Goal: Task Accomplishment & Management: Manage account settings

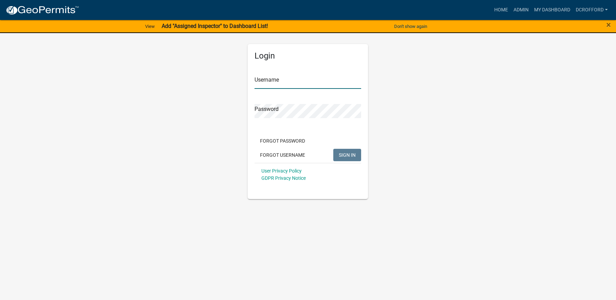
type input "dcrofford"
drag, startPoint x: 351, startPoint y: 153, endPoint x: 357, endPoint y: 151, distance: 6.4
click at [351, 152] on span "SIGN IN" at bounding box center [347, 155] width 17 height 6
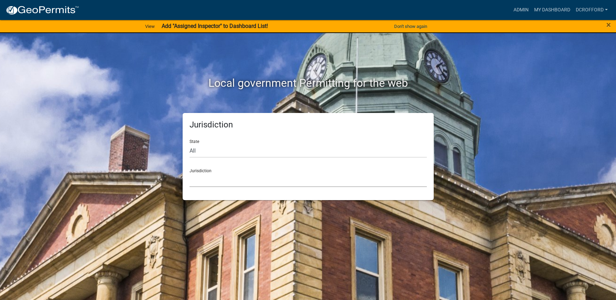
click at [223, 178] on select "[GEOGRAPHIC_DATA], [US_STATE] [GEOGRAPHIC_DATA], [US_STATE][PERSON_NAME][GEOGRA…" at bounding box center [308, 180] width 237 height 14
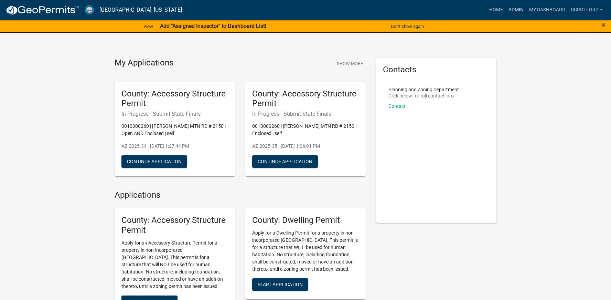
click at [518, 12] on link "Admin" at bounding box center [516, 9] width 21 height 13
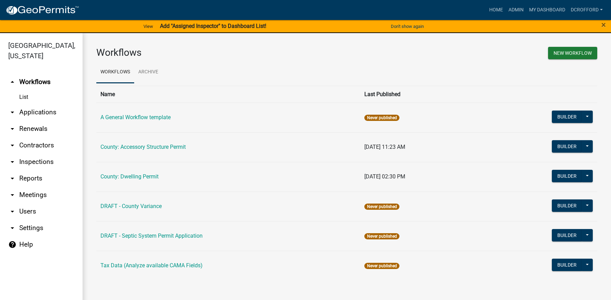
click at [40, 110] on link "arrow_drop_down Applications" at bounding box center [41, 112] width 83 height 17
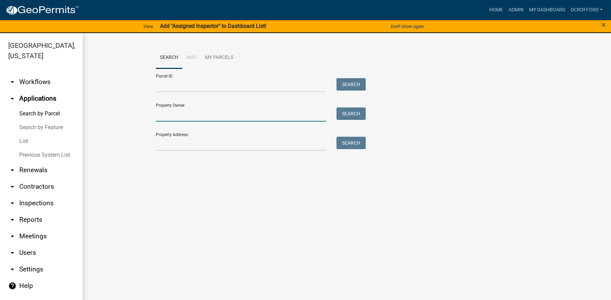
click at [195, 114] on input "Property Owner:" at bounding box center [241, 114] width 170 height 14
type input "moline"
click at [338, 116] on button "Search" at bounding box center [350, 113] width 29 height 12
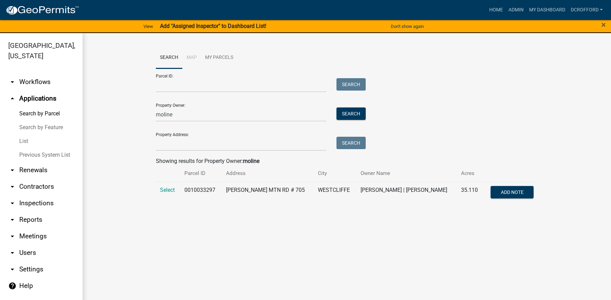
drag, startPoint x: 355, startPoint y: 141, endPoint x: 294, endPoint y: 219, distance: 99.8
click at [295, 225] on main "Search Map My Parcels Parcel ID: Search Property Owner: moline Search Property …" at bounding box center [347, 170] width 528 height 275
drag, startPoint x: 180, startPoint y: 110, endPoint x: 122, endPoint y: 112, distance: 57.5
click at [122, 112] on wm-workflow-application-search-view "Search Map My Parcels Parcel ID: Search Property Owner: moline Search Property …" at bounding box center [346, 128] width 501 height 163
click at [205, 145] on input "Property Address:" at bounding box center [241, 144] width 170 height 14
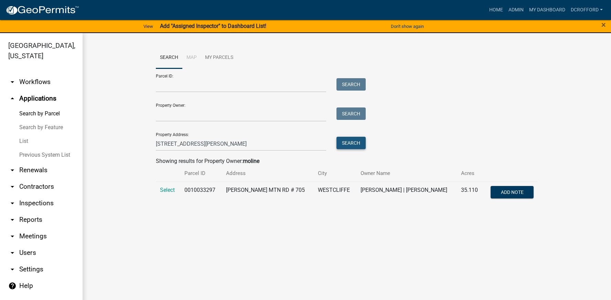
click at [347, 143] on button "Search" at bounding box center [350, 143] width 29 height 12
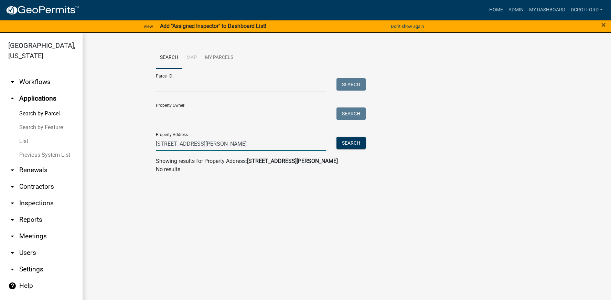
click at [288, 140] on input "705 mitchell mnt rd" at bounding box center [241, 144] width 170 height 14
type input "705 mitchell"
click at [345, 145] on button "Search" at bounding box center [350, 143] width 29 height 12
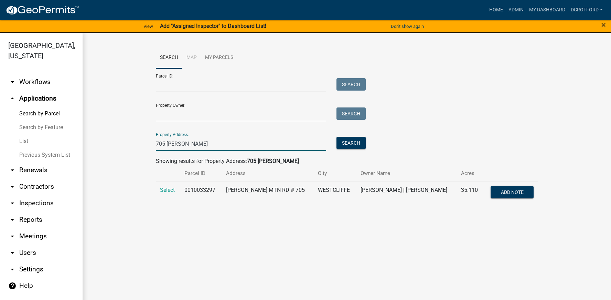
drag, startPoint x: 193, startPoint y: 144, endPoint x: 141, endPoint y: 141, distance: 51.7
click at [141, 141] on wm-workflow-application-search-view "Search Map My Parcels Parcel ID: Search Property Owner: Search Property Address…" at bounding box center [346, 128] width 501 height 163
click at [20, 136] on link "List" at bounding box center [41, 141] width 83 height 14
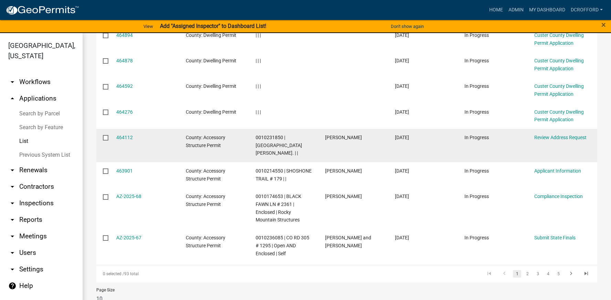
scroll to position [214, 0]
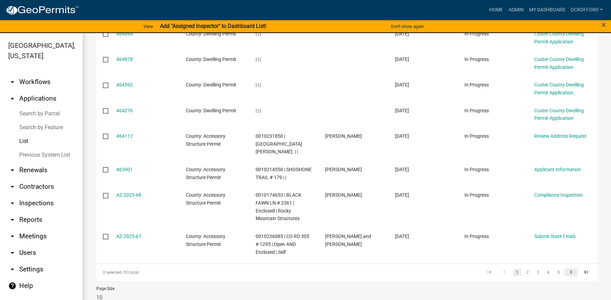
click at [566, 269] on icon "go to next page" at bounding box center [570, 273] width 9 height 8
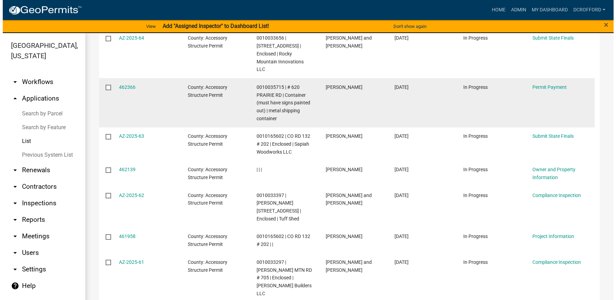
scroll to position [292, 0]
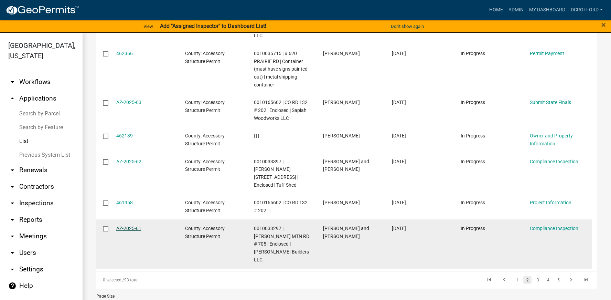
click at [123, 225] on link "AZ-2025-61" at bounding box center [128, 228] width 25 height 6
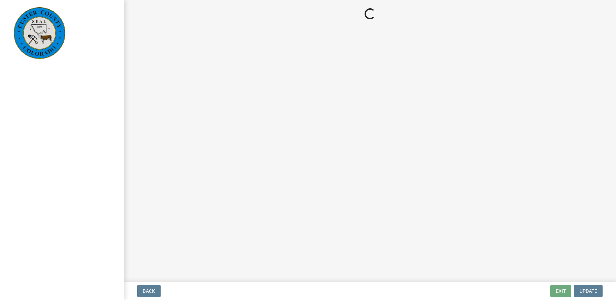
select select "cd09b013-b94f-4524-a046-a3f04ce1867e"
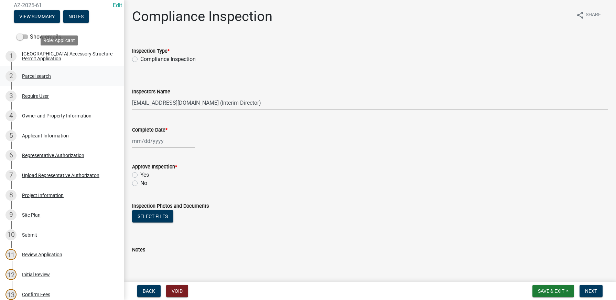
scroll to position [103, 0]
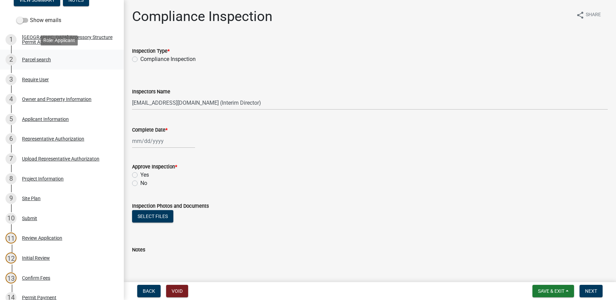
click at [29, 59] on div "Parcel search" at bounding box center [36, 59] width 29 height 5
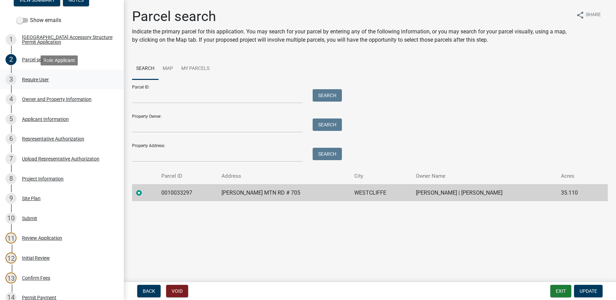
click at [35, 81] on div "Require User" at bounding box center [35, 79] width 27 height 5
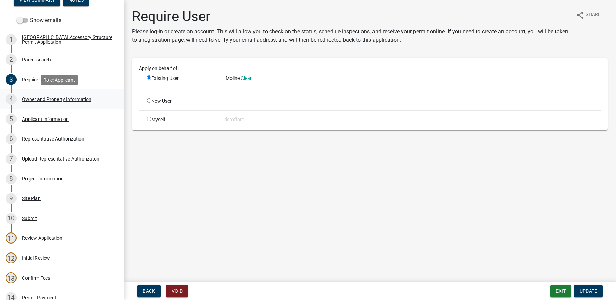
click at [40, 102] on div "4 Owner and Property Information" at bounding box center [59, 99] width 107 height 11
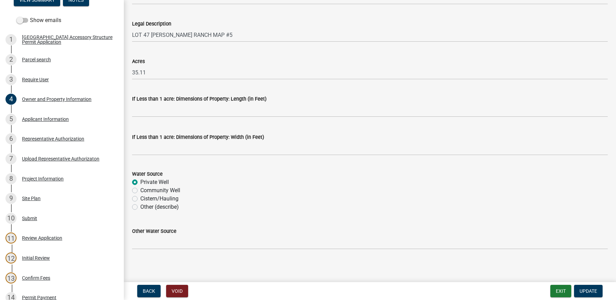
scroll to position [559, 0]
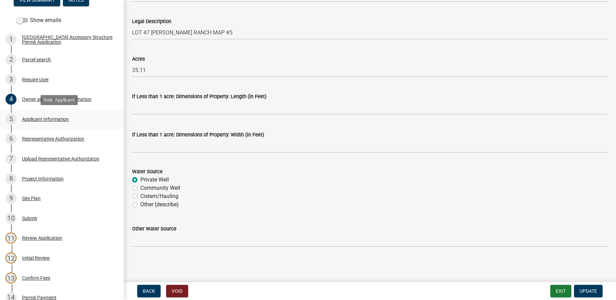
click at [38, 118] on div "Applicant Information" at bounding box center [45, 119] width 47 height 5
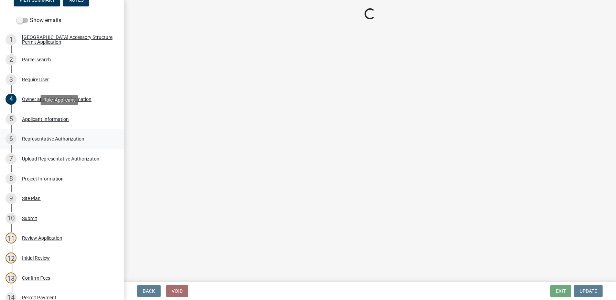
scroll to position [0, 0]
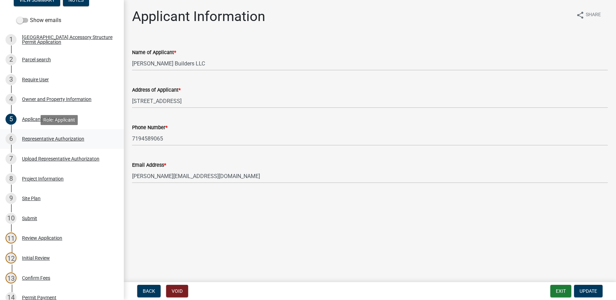
click at [43, 138] on div "Representative Authorization" at bounding box center [53, 138] width 62 height 5
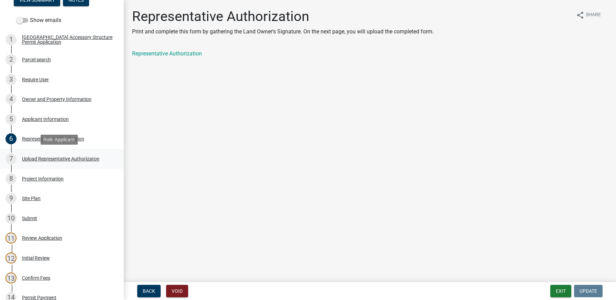
click at [43, 157] on div "Upload Representative Authorizaton" at bounding box center [60, 158] width 77 height 5
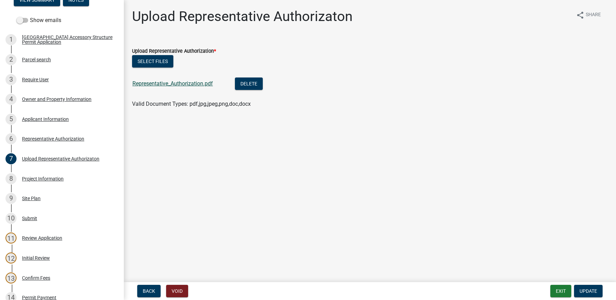
click at [158, 85] on link "Representative_Authorization.pdf" at bounding box center [172, 83] width 80 height 7
click at [257, 86] on button "Delete" at bounding box center [249, 83] width 28 height 12
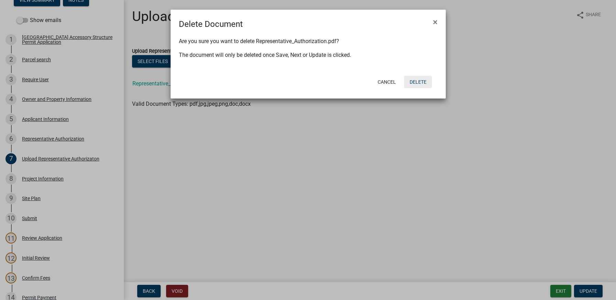
click at [420, 83] on button "Delete" at bounding box center [418, 82] width 28 height 12
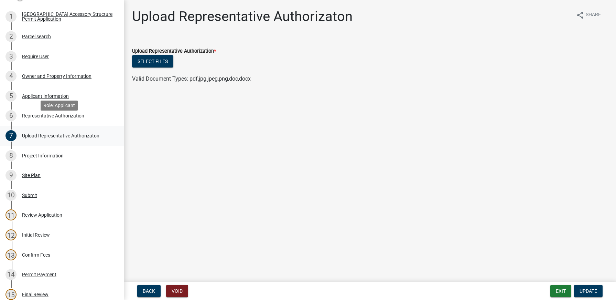
scroll to position [138, 0]
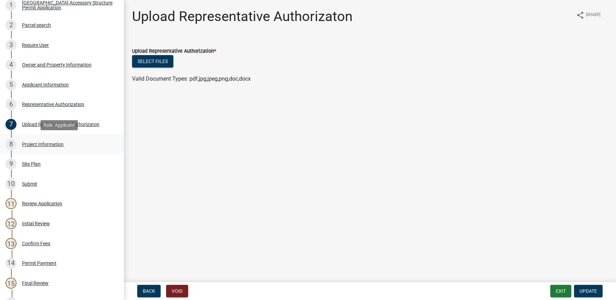
click at [48, 144] on div "Project Information" at bounding box center [43, 144] width 42 height 5
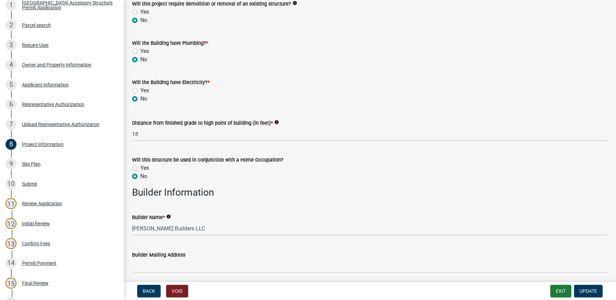
scroll to position [482, 0]
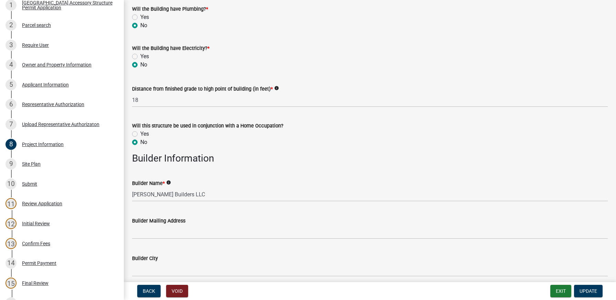
click at [140, 55] on label "Yes" at bounding box center [144, 56] width 9 height 8
click at [140, 55] on input "Yes" at bounding box center [142, 54] width 4 height 4
radio input "true"
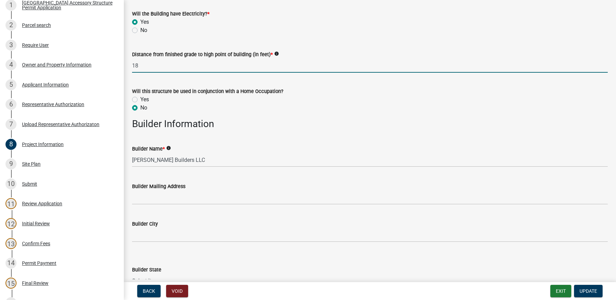
click at [169, 65] on input "18" at bounding box center [370, 65] width 476 height 14
type input "1"
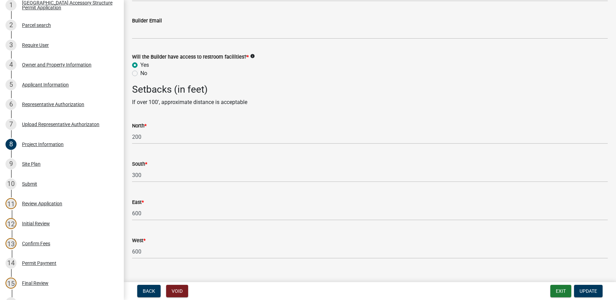
scroll to position [927, 0]
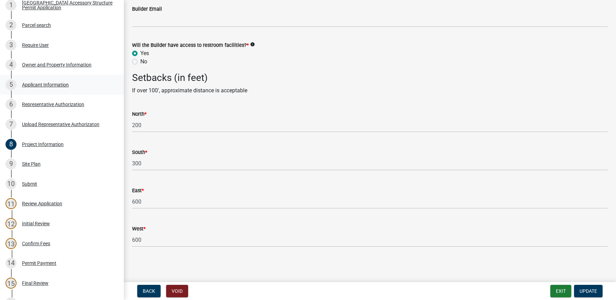
type input "21"
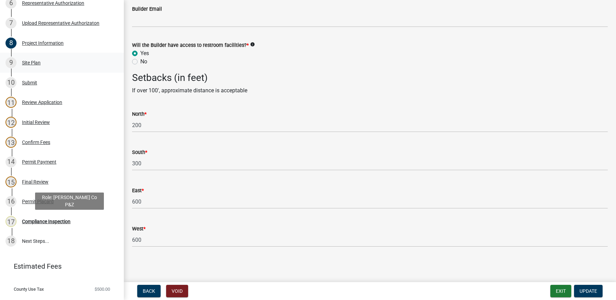
scroll to position [166, 0]
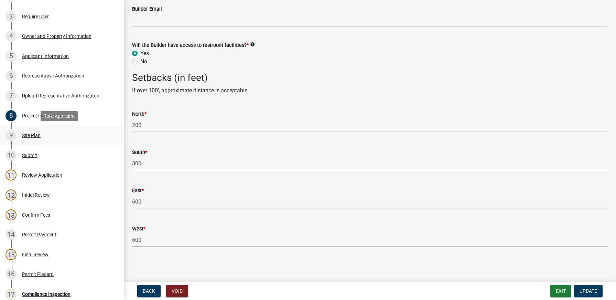
click at [26, 133] on div "Site Plan" at bounding box center [31, 135] width 19 height 5
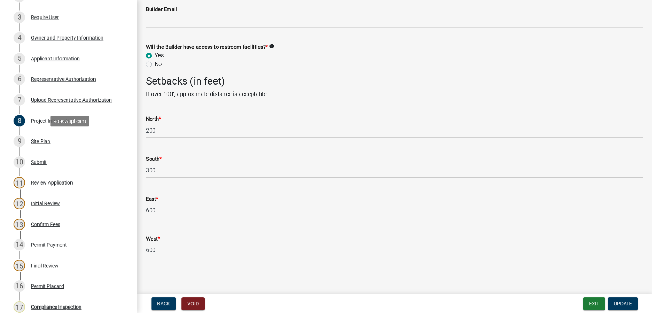
scroll to position [0, 0]
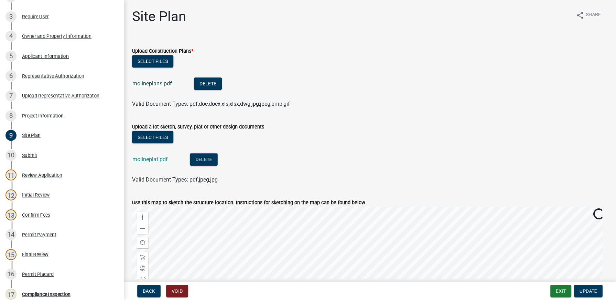
click at [156, 83] on link "molineplans.pdf" at bounding box center [152, 83] width 40 height 7
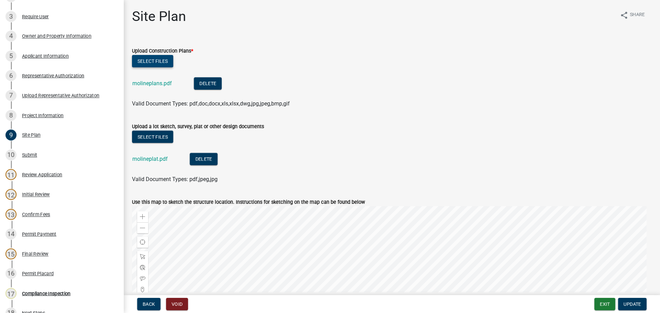
click at [150, 58] on button "Select files" at bounding box center [152, 61] width 41 height 12
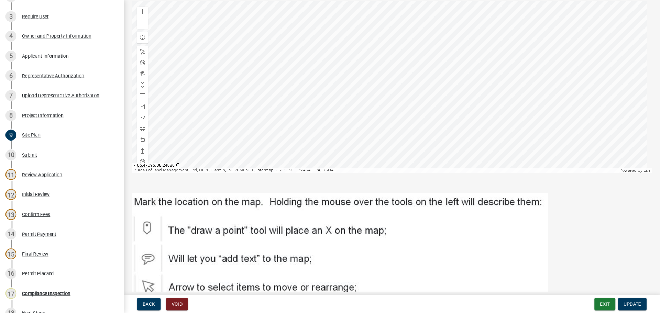
scroll to position [298, 0]
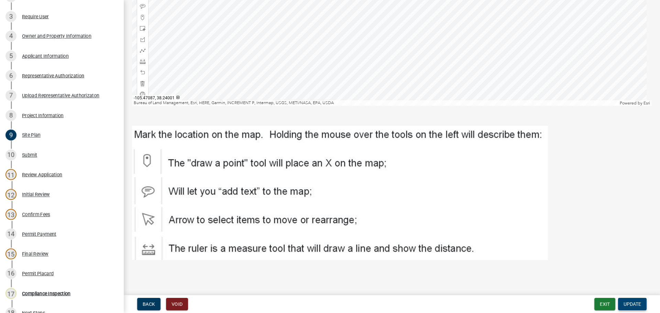
click at [616, 299] on span "Update" at bounding box center [633, 305] width 18 height 6
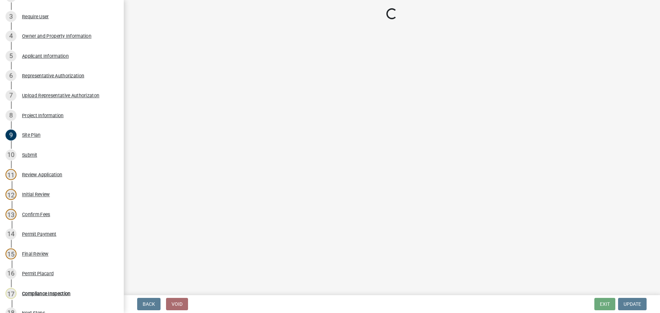
select select "cd09b013-b94f-4524-a046-a3f04ce1867e"
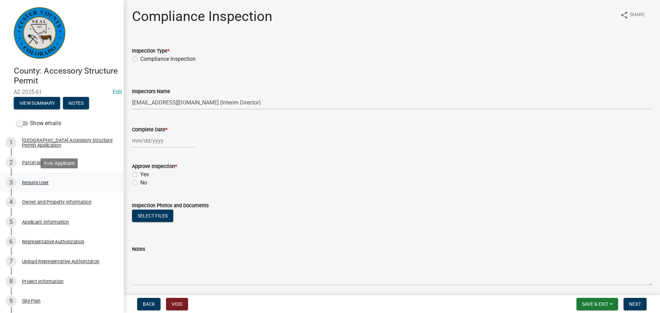
click at [33, 182] on div "Require User" at bounding box center [35, 182] width 27 height 5
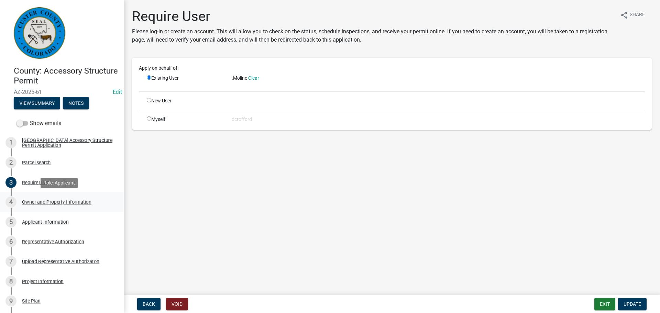
click at [39, 201] on div "Owner and Property Information" at bounding box center [56, 202] width 69 height 5
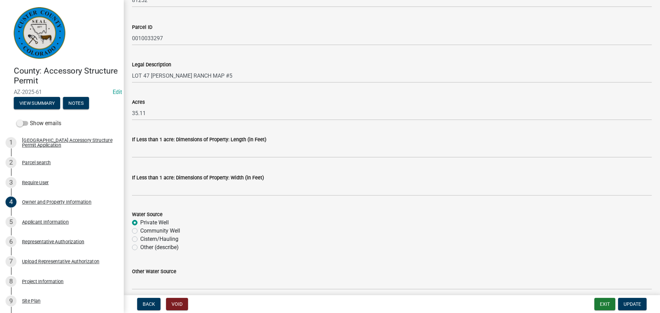
scroll to position [545, 0]
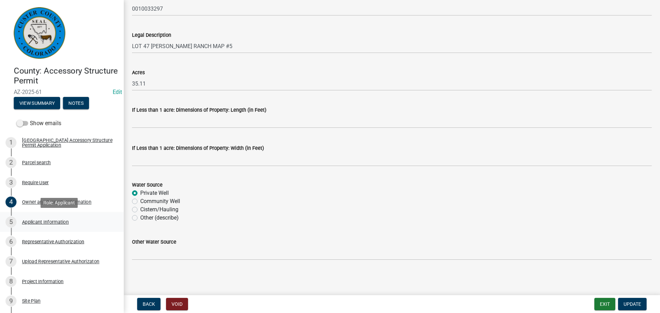
click at [39, 220] on div "Applicant Information" at bounding box center [45, 222] width 47 height 5
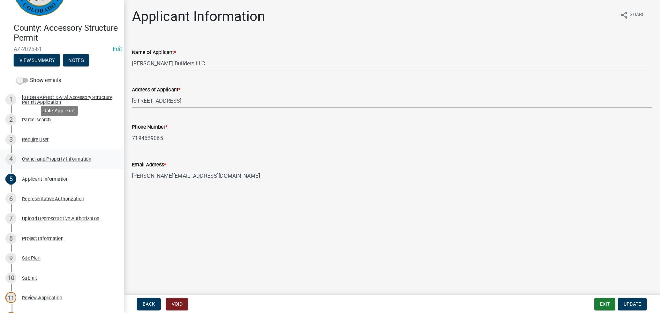
scroll to position [103, 0]
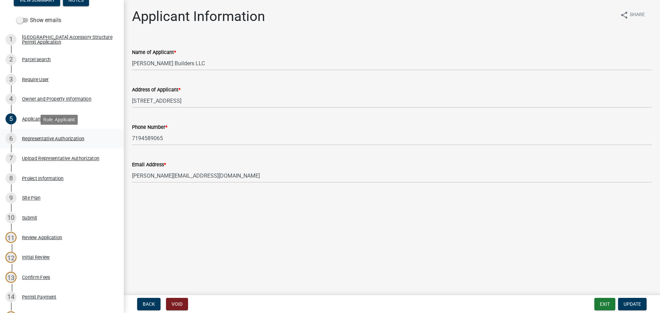
click at [44, 138] on div "Representative Authorization" at bounding box center [53, 138] width 62 height 5
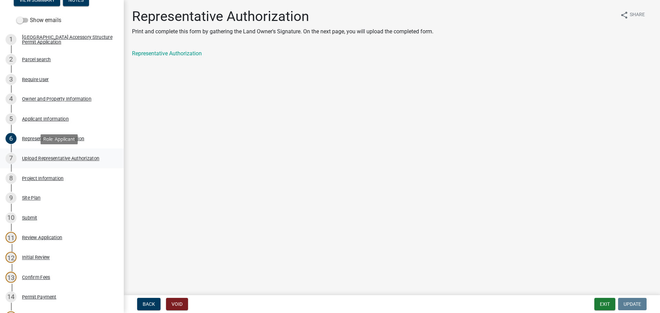
drag, startPoint x: 29, startPoint y: 158, endPoint x: 70, endPoint y: 158, distance: 40.6
click at [30, 158] on div "Upload Representative Authorizaton" at bounding box center [60, 158] width 77 height 5
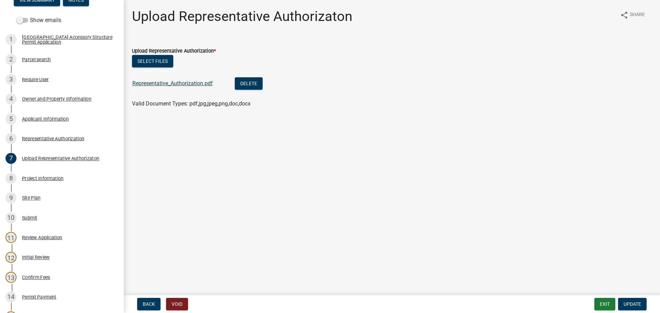
click at [182, 83] on link "Representative_Authorization.pdf" at bounding box center [172, 83] width 80 height 7
click at [257, 81] on button "Delete" at bounding box center [249, 83] width 28 height 12
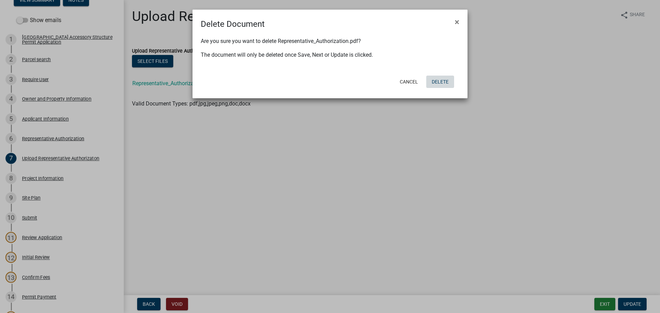
click at [444, 87] on button "Delete" at bounding box center [440, 82] width 28 height 12
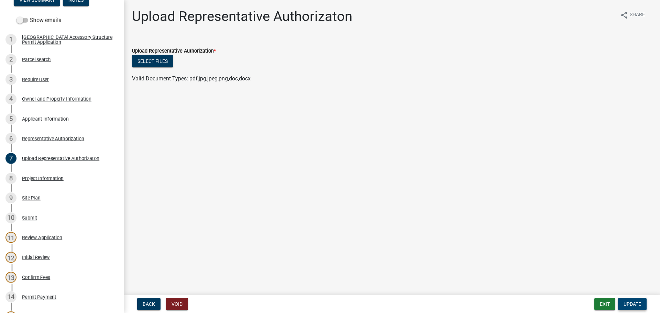
click at [616, 299] on span "Update" at bounding box center [633, 305] width 18 height 6
click at [221, 188] on main "Upload Representative Authorizaton share Share Upload Representative Authorizat…" at bounding box center [392, 146] width 537 height 293
click at [26, 178] on div "Project Information" at bounding box center [43, 178] width 42 height 5
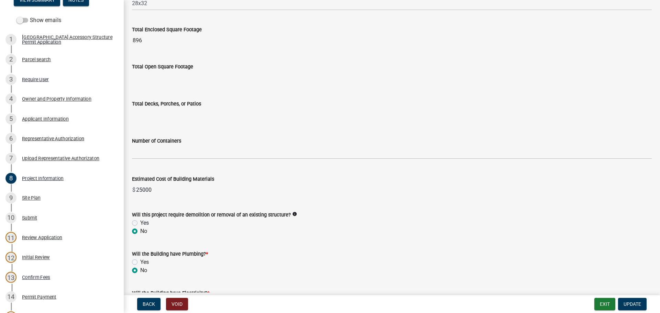
scroll to position [241, 0]
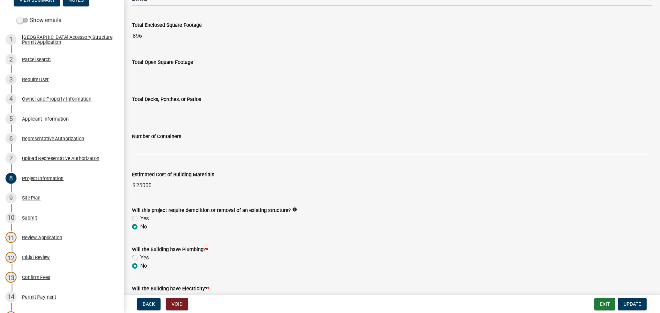
click at [163, 72] on input "Total Open Square Footage" at bounding box center [392, 73] width 520 height 14
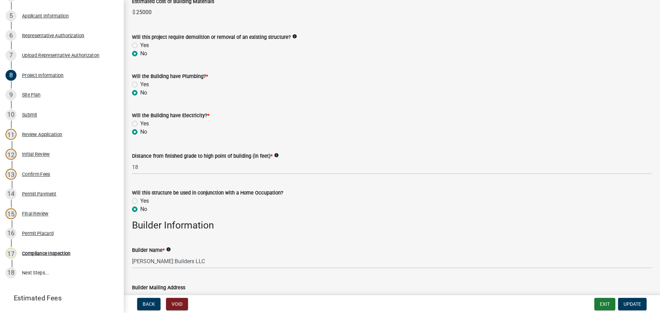
scroll to position [397, 0]
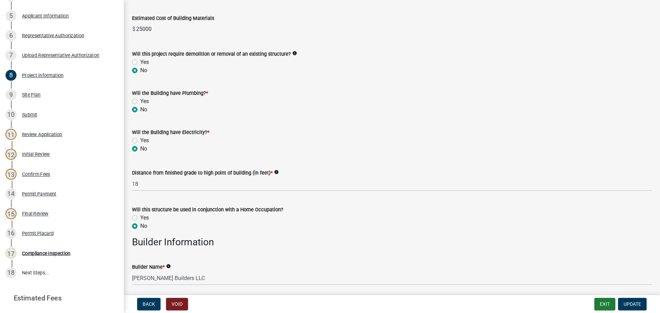
click at [140, 141] on label "Yes" at bounding box center [144, 141] width 9 height 8
click at [140, 141] on input "Yes" at bounding box center [142, 139] width 4 height 4
radio input "true"
click at [616, 299] on span "Update" at bounding box center [633, 305] width 18 height 6
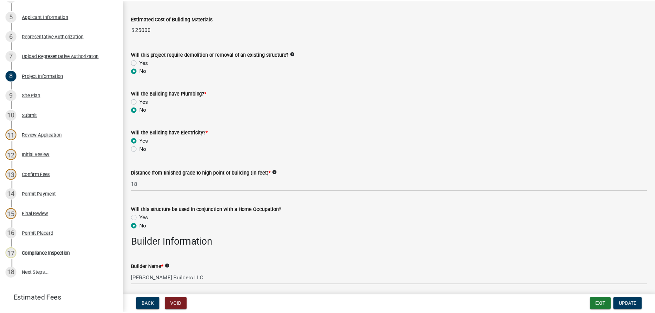
scroll to position [0, 0]
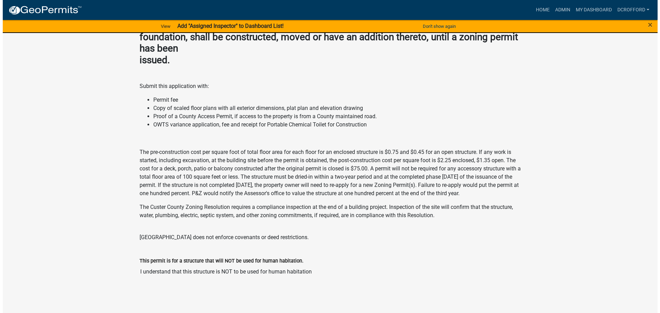
scroll to position [200, 0]
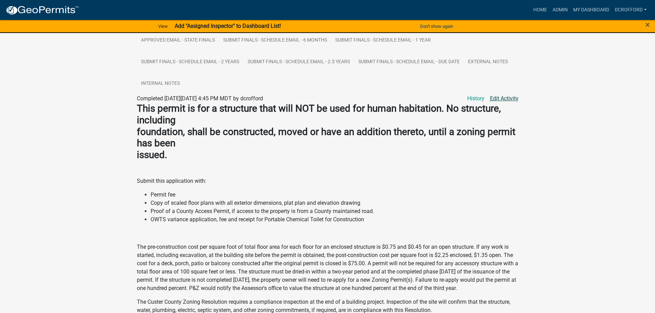
click at [506, 99] on link "Edit Activity" at bounding box center [504, 99] width 29 height 8
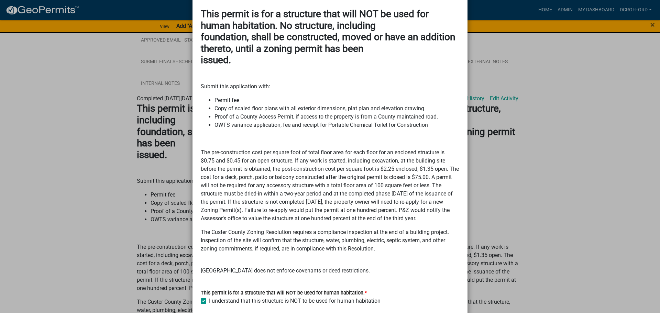
scroll to position [79, 0]
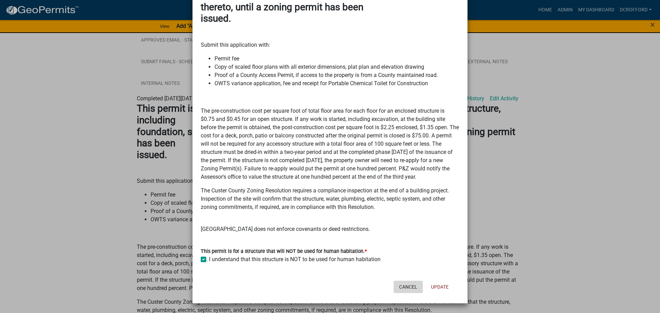
click at [404, 289] on button "Cancel" at bounding box center [408, 287] width 29 height 12
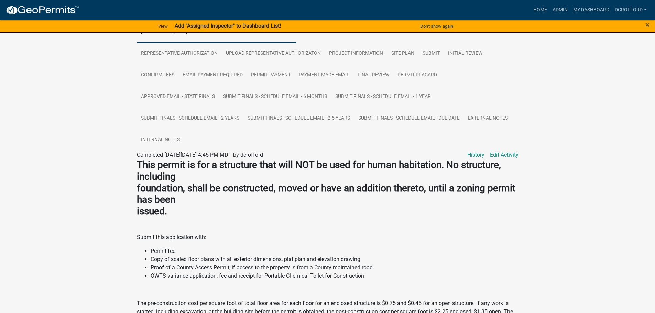
scroll to position [62, 0]
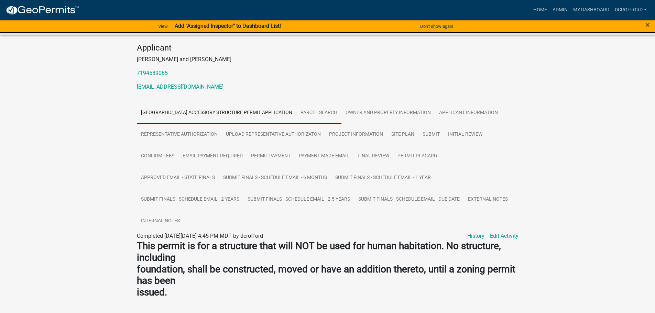
click at [323, 117] on link "Parcel search" at bounding box center [318, 113] width 45 height 22
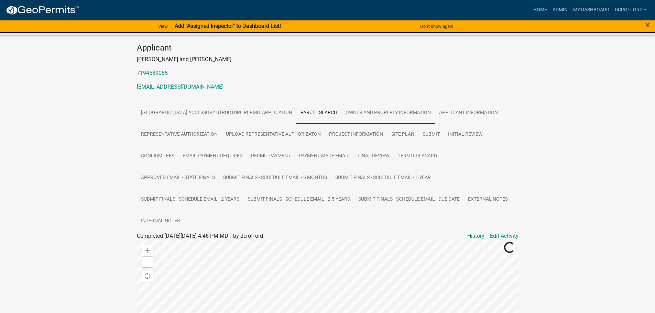
click at [359, 108] on link "Owner and Property Information" at bounding box center [389, 113] width 94 height 22
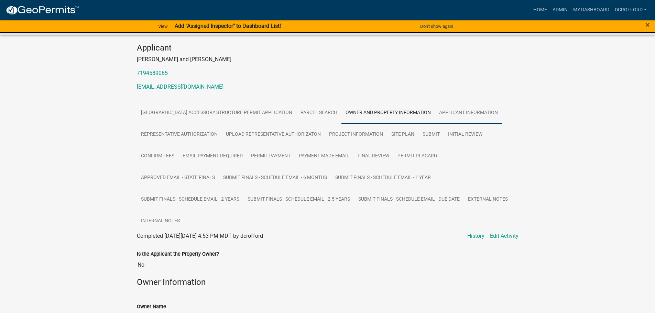
click at [460, 113] on link "Applicant Information" at bounding box center [468, 113] width 67 height 22
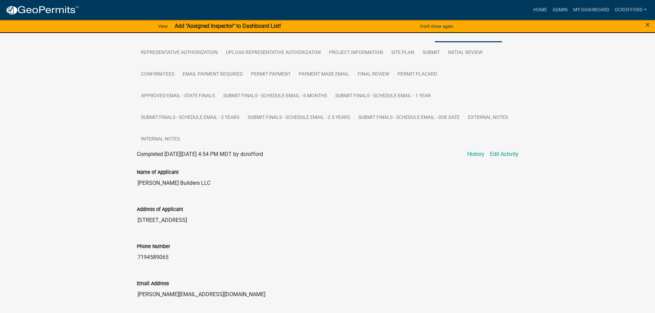
scroll to position [167, 0]
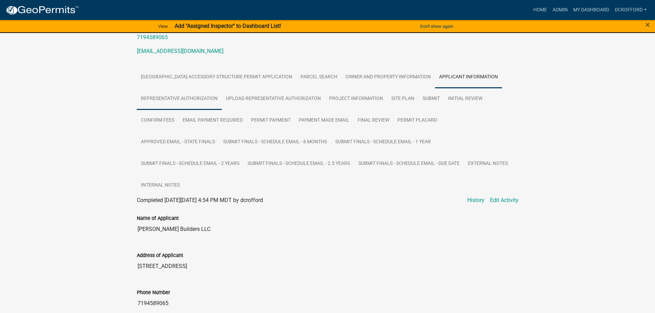
click at [185, 99] on link "Representative Authorization" at bounding box center [179, 99] width 85 height 22
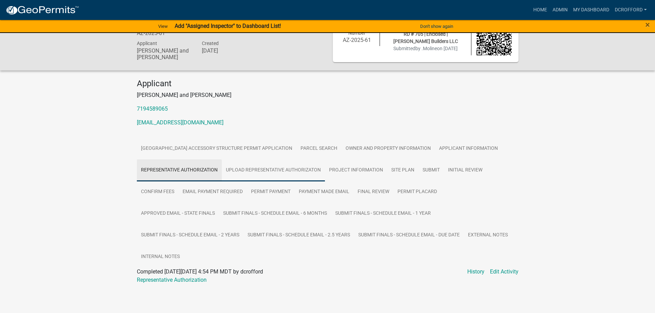
scroll to position [26, 0]
click at [268, 167] on link "Upload Representative Authorizaton" at bounding box center [273, 171] width 103 height 22
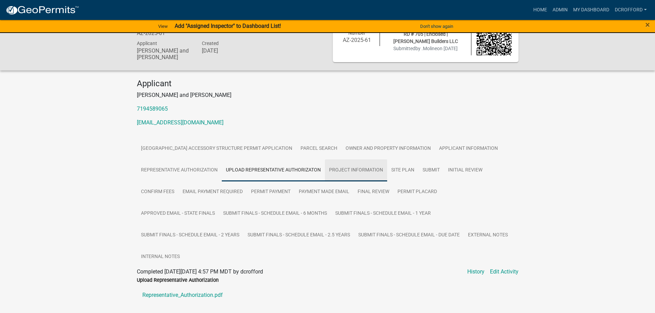
click at [373, 172] on link "Project Information" at bounding box center [356, 171] width 62 height 22
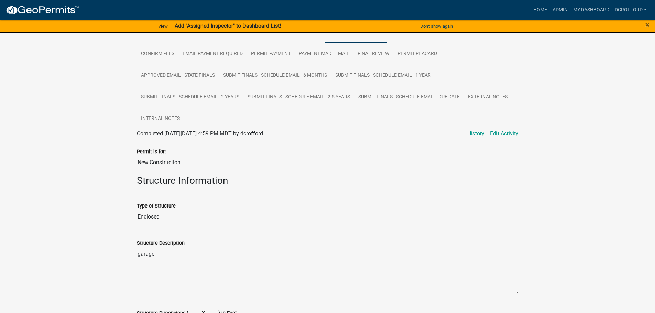
scroll to position [27, 0]
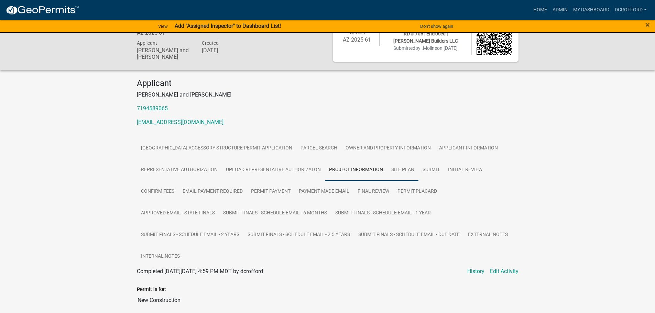
click at [403, 166] on link "Site Plan" at bounding box center [402, 170] width 31 height 22
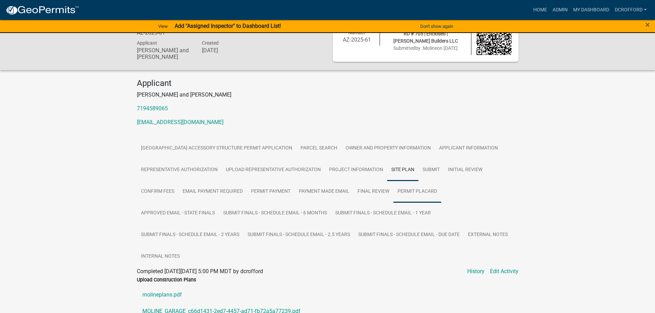
scroll to position [0, 0]
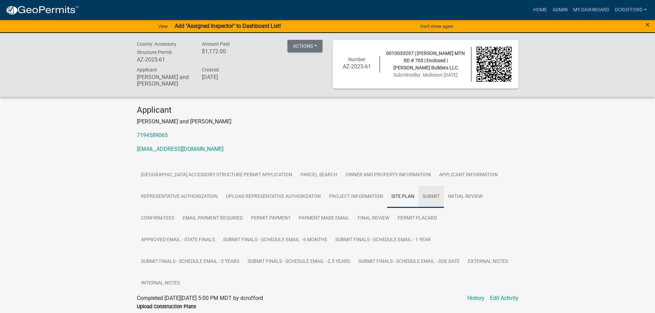
click at [429, 198] on link "Submit" at bounding box center [431, 197] width 25 height 22
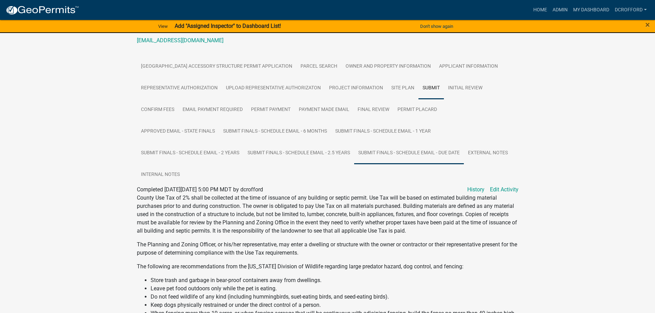
scroll to position [60, 0]
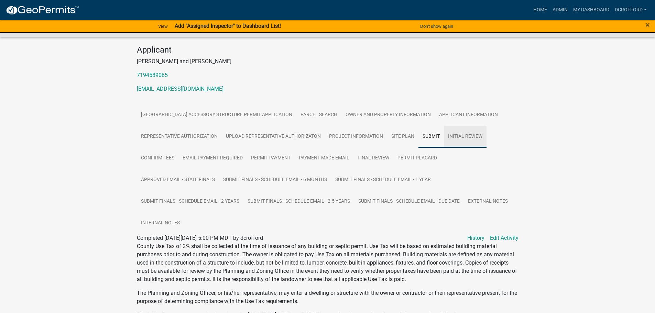
click at [455, 133] on link "Initial Review" at bounding box center [465, 137] width 43 height 22
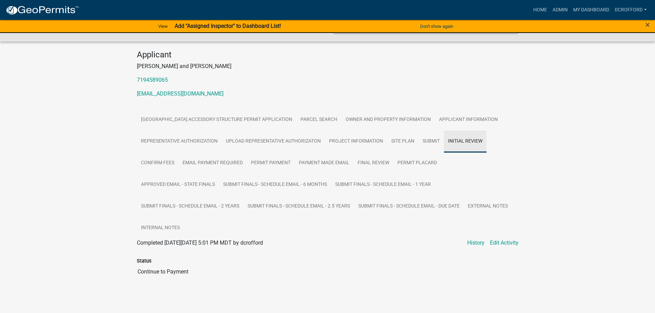
scroll to position [55, 0]
drag, startPoint x: 161, startPoint y: 164, endPoint x: 196, endPoint y: 166, distance: 35.1
click at [161, 164] on link "Confirm Fees" at bounding box center [158, 163] width 42 height 22
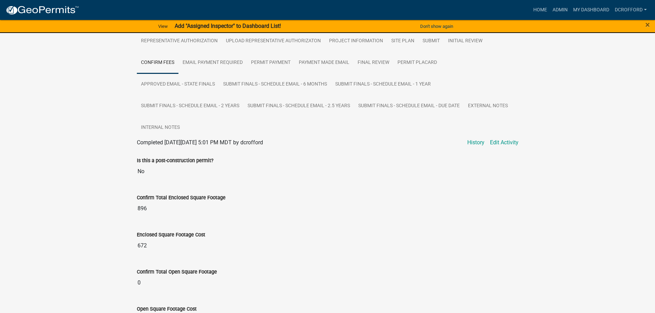
scroll to position [95, 0]
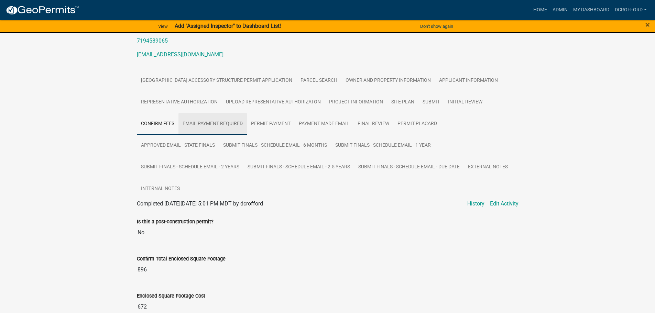
click at [205, 120] on link "Email Payment Required" at bounding box center [213, 124] width 68 height 22
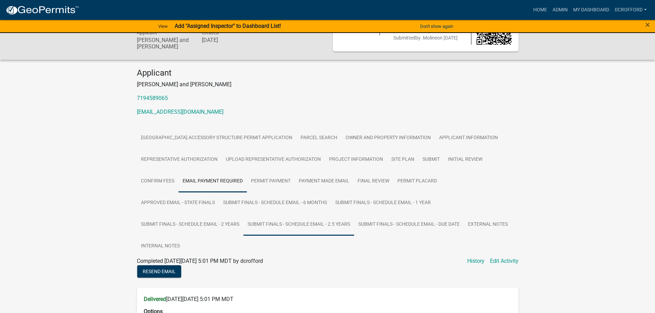
scroll to position [0, 0]
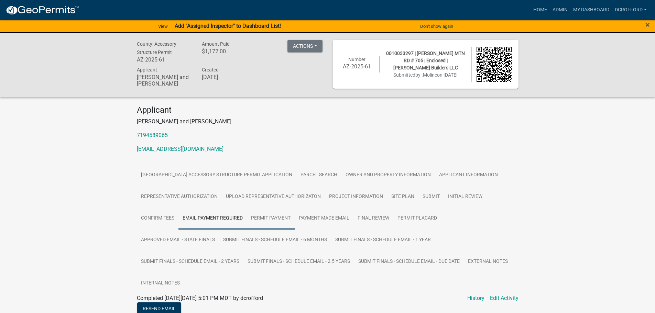
click at [279, 220] on link "Permit Payment" at bounding box center [271, 219] width 48 height 22
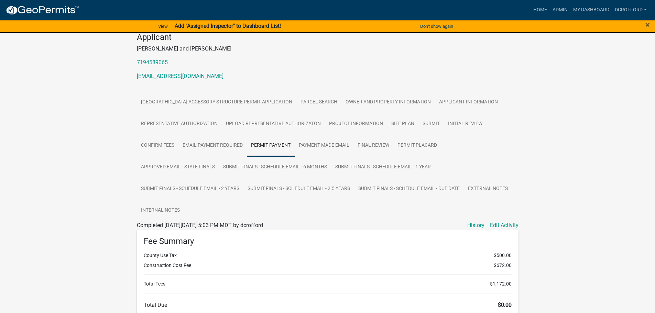
scroll to position [65, 0]
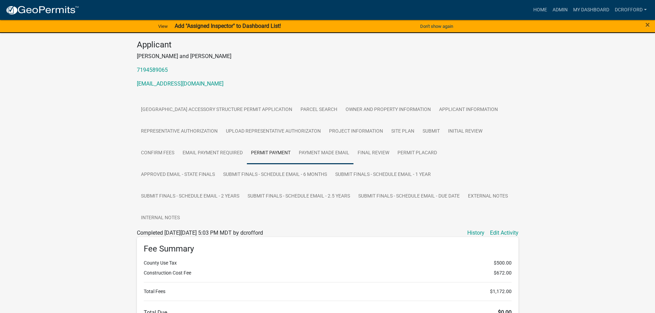
click at [319, 153] on link "Payment Made Email" at bounding box center [324, 153] width 59 height 22
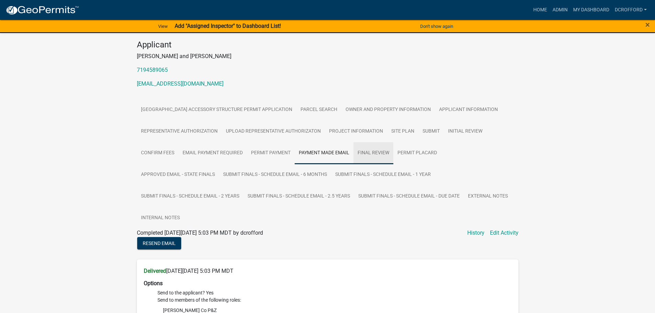
click at [366, 153] on link "Final Review" at bounding box center [374, 153] width 40 height 22
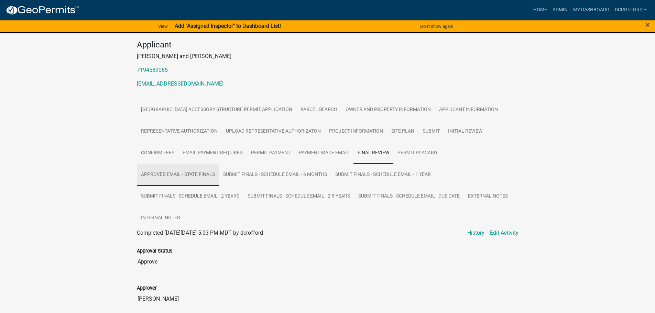
click at [172, 173] on link "Approved Email - State Finals" at bounding box center [178, 175] width 82 height 22
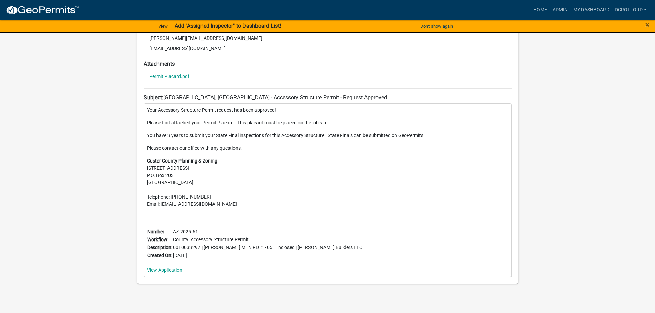
scroll to position [383, 0]
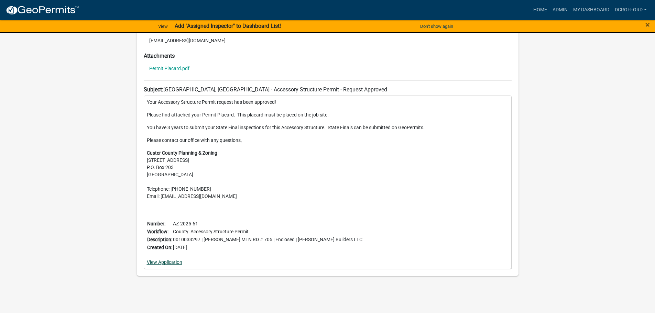
click at [158, 264] on link "View Application" at bounding box center [164, 263] width 35 height 6
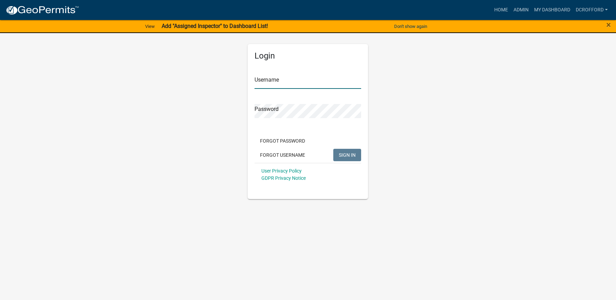
type input "dcrofford"
click at [349, 159] on button "SIGN IN" at bounding box center [347, 155] width 28 height 12
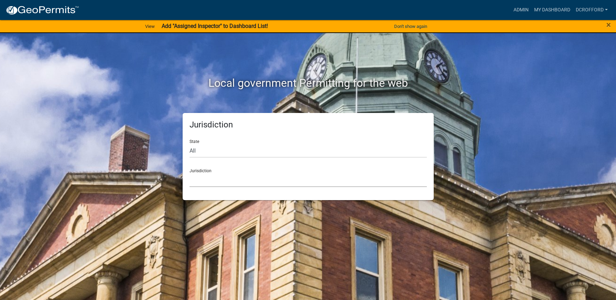
click at [222, 176] on select "[GEOGRAPHIC_DATA], [US_STATE] [GEOGRAPHIC_DATA], [US_STATE][PERSON_NAME][GEOGRA…" at bounding box center [308, 180] width 237 height 14
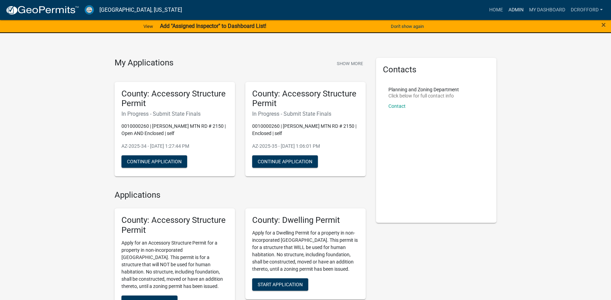
drag, startPoint x: 517, startPoint y: 9, endPoint x: 507, endPoint y: 11, distance: 9.9
click at [517, 9] on link "Admin" at bounding box center [516, 9] width 21 height 13
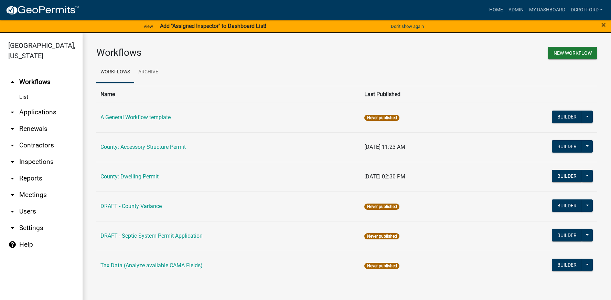
click at [23, 96] on link "List" at bounding box center [41, 97] width 83 height 14
click at [25, 108] on link "arrow_drop_down Applications" at bounding box center [41, 112] width 83 height 17
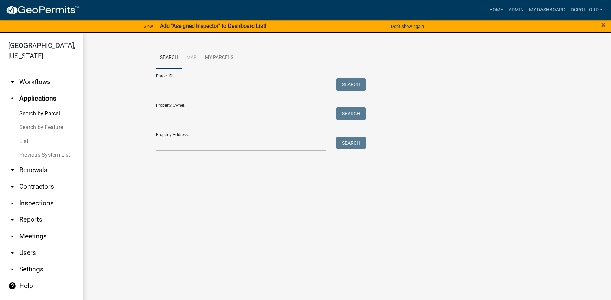
click at [27, 141] on link "List" at bounding box center [41, 141] width 83 height 14
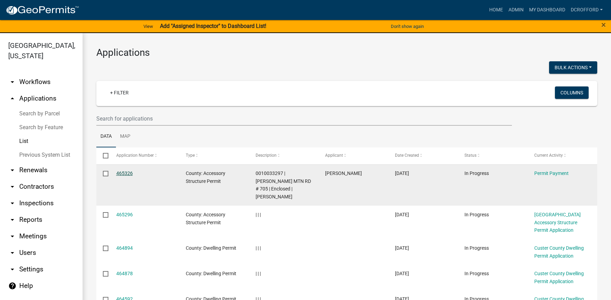
click at [121, 174] on link "465326" at bounding box center [124, 173] width 17 height 6
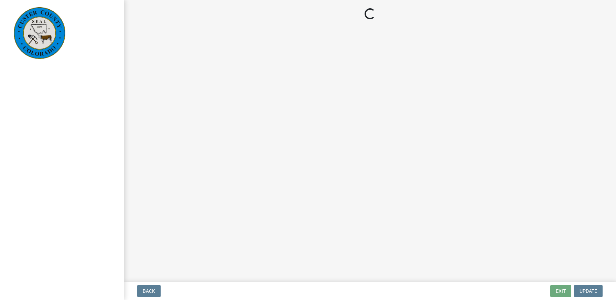
select select "3: 3"
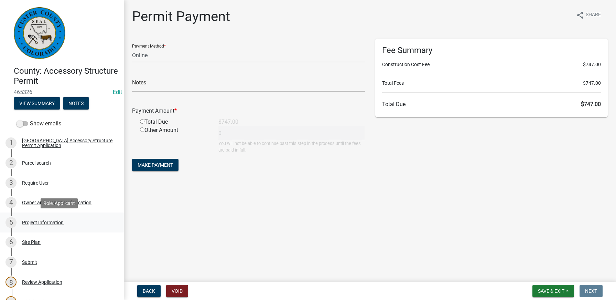
click at [28, 220] on div "Project Information" at bounding box center [43, 222] width 42 height 5
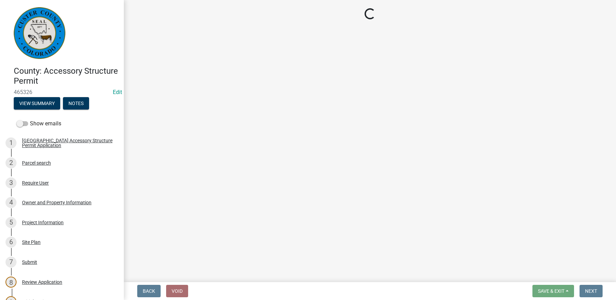
select select "CO"
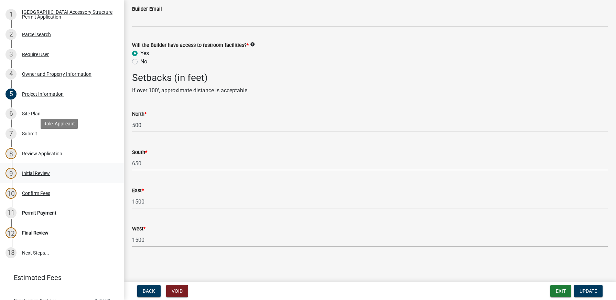
scroll to position [138, 0]
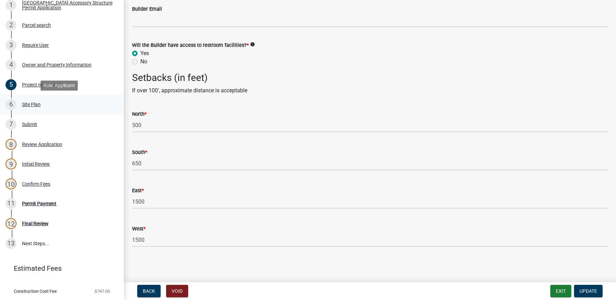
click at [36, 108] on div "6 Site Plan" at bounding box center [59, 104] width 107 height 11
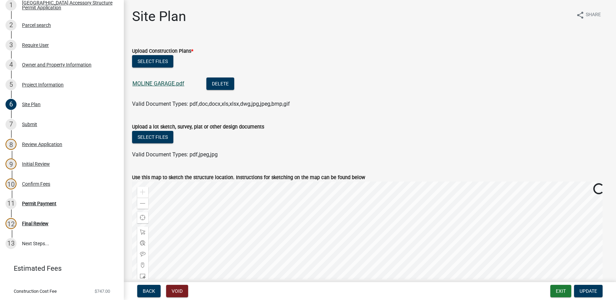
click at [168, 85] on link "MOLINE GARAGE.pdf" at bounding box center [158, 83] width 52 height 7
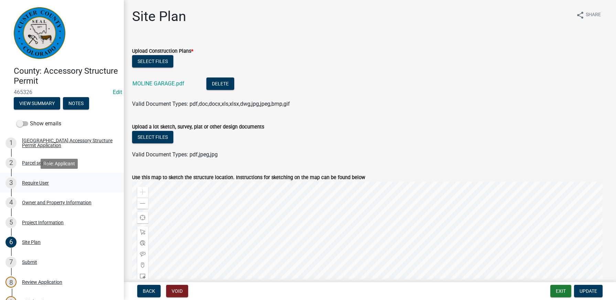
click at [33, 180] on div "Require User" at bounding box center [35, 182] width 27 height 5
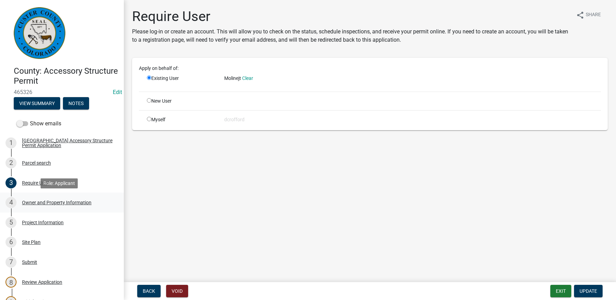
click at [42, 204] on div "Owner and Property Information" at bounding box center [56, 202] width 69 height 5
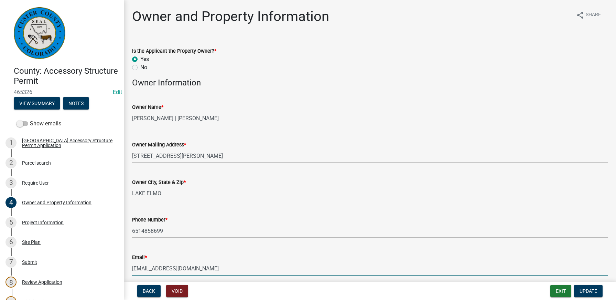
drag, startPoint x: 187, startPoint y: 269, endPoint x: 132, endPoint y: 271, distance: 55.4
click at [132, 271] on div "Email * [EMAIL_ADDRESS][DOMAIN_NAME]" at bounding box center [370, 259] width 486 height 32
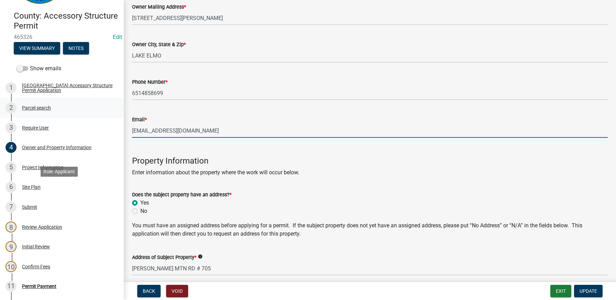
scroll to position [52, 0]
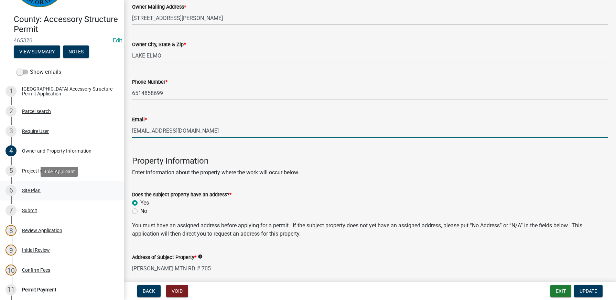
click at [36, 188] on div "Site Plan" at bounding box center [31, 190] width 19 height 5
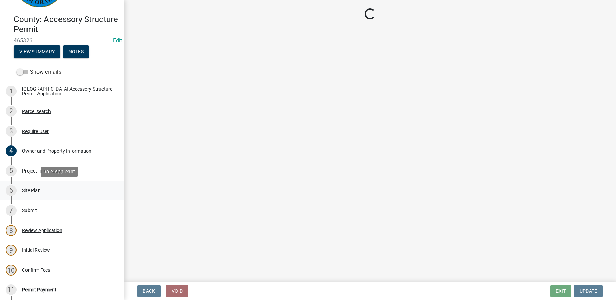
scroll to position [0, 0]
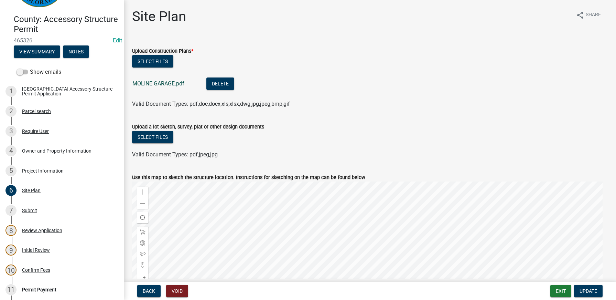
click at [164, 83] on link "MOLINE GARAGE.pdf" at bounding box center [158, 83] width 52 height 7
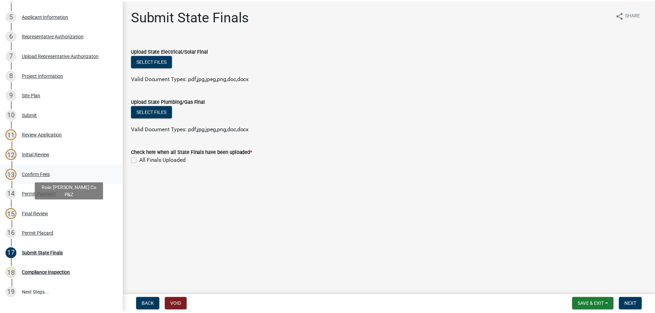
scroll to position [241, 0]
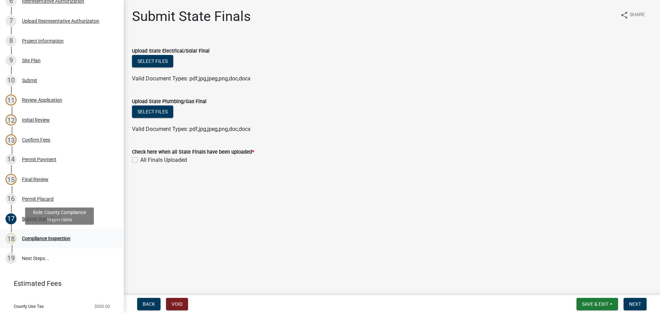
click at [45, 239] on div "Compliance Inspection" at bounding box center [46, 238] width 48 height 5
click at [34, 218] on div "Submit State Finals" at bounding box center [42, 219] width 41 height 5
click at [582, 302] on span "Save & Exit" at bounding box center [595, 305] width 26 height 6
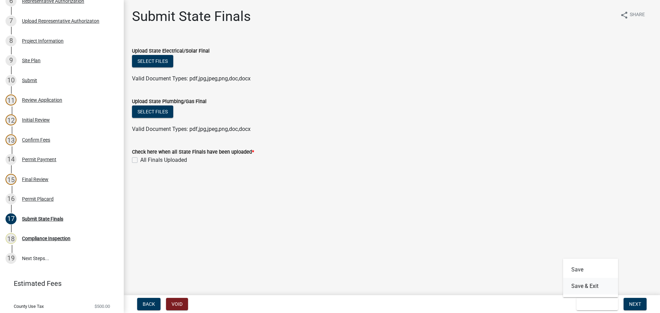
click at [584, 279] on button "Save & Exit" at bounding box center [590, 286] width 55 height 17
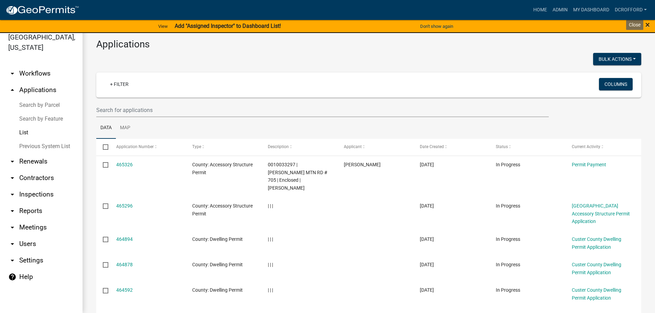
click at [649, 24] on span "×" at bounding box center [648, 25] width 4 height 10
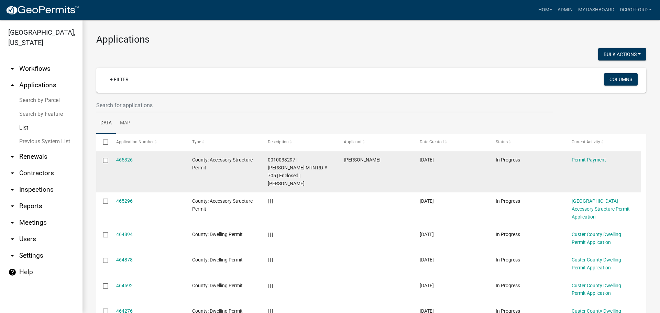
click at [309, 171] on div "0010033297 | [PERSON_NAME] MTN RD # 705 | Enclosed | [PERSON_NAME]" at bounding box center [299, 171] width 63 height 31
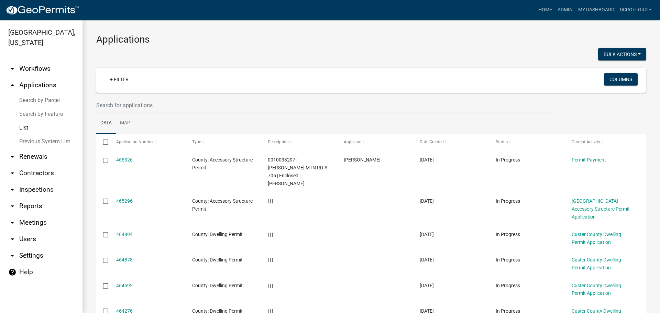
click at [26, 125] on link "List" at bounding box center [41, 128] width 83 height 14
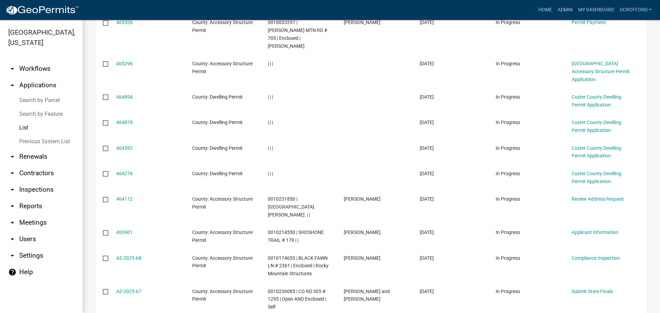
scroll to position [180, 0]
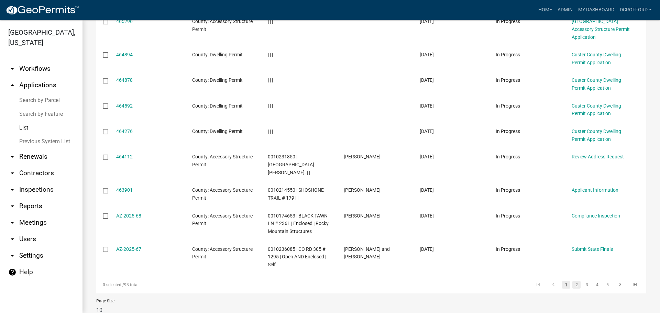
click at [573, 281] on link "2" at bounding box center [577, 285] width 8 height 8
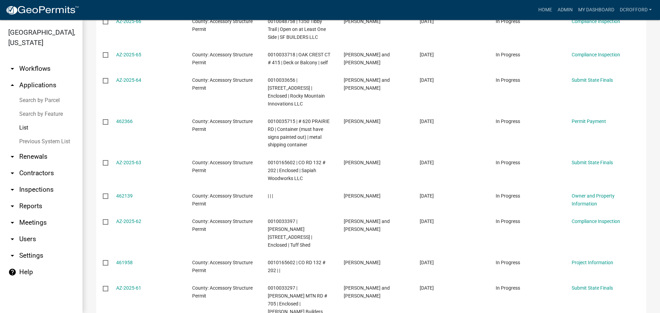
scroll to position [187, 0]
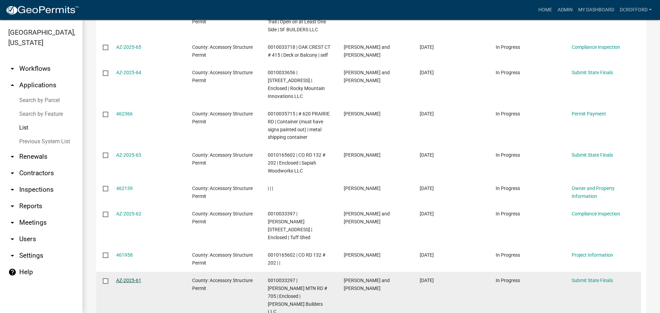
click at [128, 278] on link "AZ-2025-61" at bounding box center [128, 281] width 25 height 6
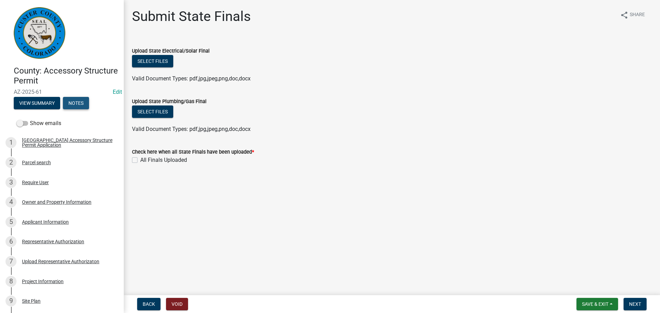
click at [74, 108] on button "Notes" at bounding box center [76, 103] width 26 height 12
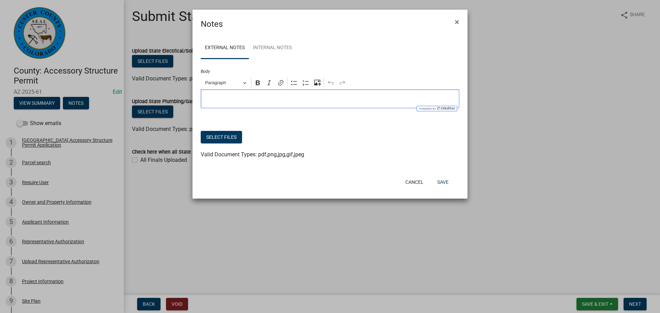
click at [228, 93] on div "Editor editing area: main. Press Alt+0 for help." at bounding box center [330, 98] width 259 height 19
click at [256, 47] on link "Internal Notes" at bounding box center [272, 48] width 47 height 22
click at [250, 95] on p "Editor editing area: main. Press Alt+0 for help." at bounding box center [330, 99] width 251 height 8
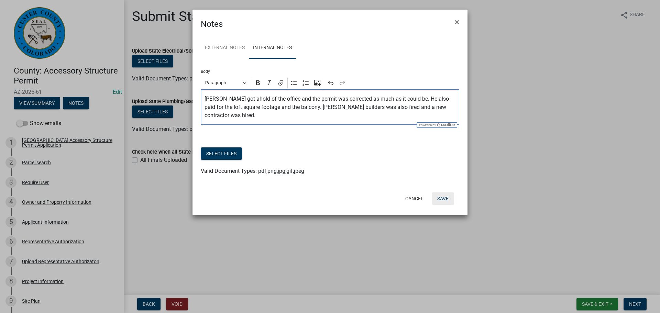
click at [443, 197] on button "Save" at bounding box center [443, 199] width 22 height 12
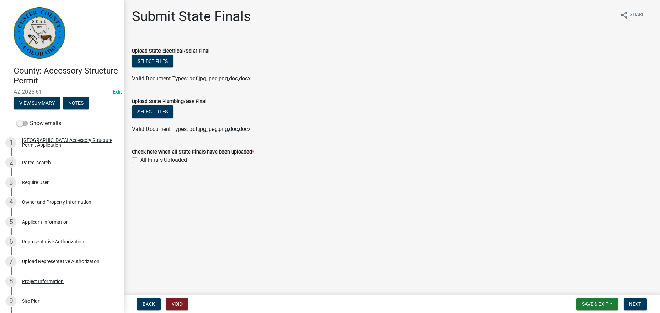
click at [408, 95] on form "Upload State Plumbing/Gas Final Select files Valid Document Types: pdf,jpg,jpeg…" at bounding box center [392, 111] width 520 height 44
click at [589, 302] on span "Save & Exit" at bounding box center [595, 305] width 26 height 6
click at [592, 287] on button "Save & Exit" at bounding box center [590, 286] width 55 height 17
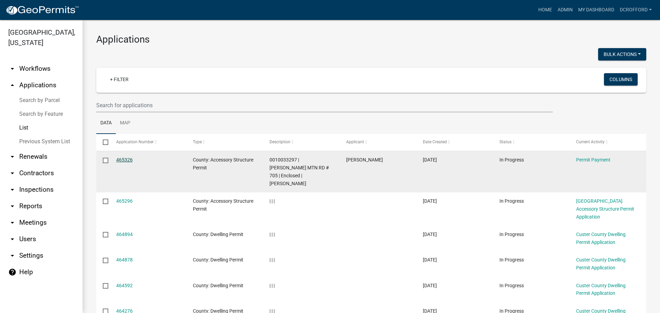
click at [126, 160] on link "465326" at bounding box center [124, 160] width 17 height 6
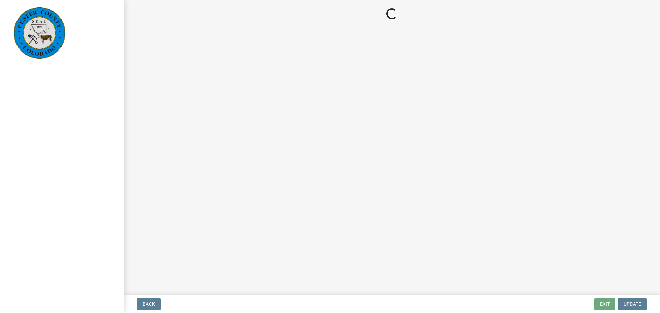
select select "3: 3"
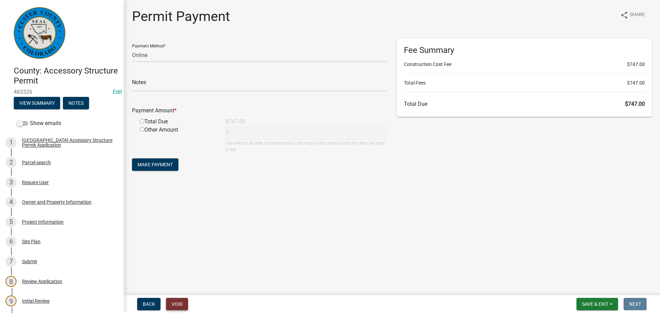
click at [179, 303] on button "Void" at bounding box center [177, 304] width 22 height 12
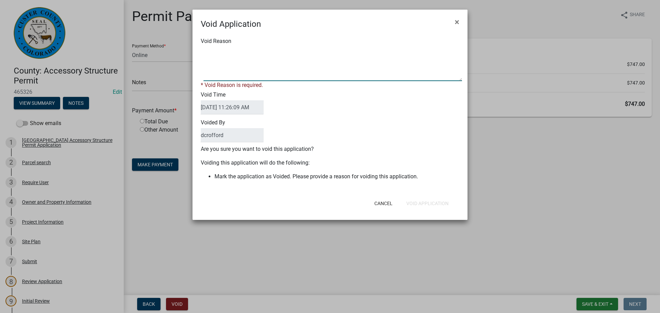
click at [228, 73] on textarea "Void Reason" at bounding box center [333, 64] width 259 height 34
type textarea "Permit already pulled"
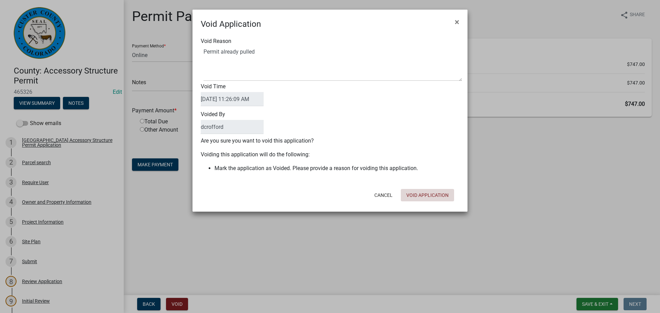
click at [411, 203] on div "Cancel Void Application" at bounding box center [375, 195] width 170 height 18
click at [446, 197] on button "Void Application" at bounding box center [427, 195] width 53 height 12
